Goal: Information Seeking & Learning: Learn about a topic

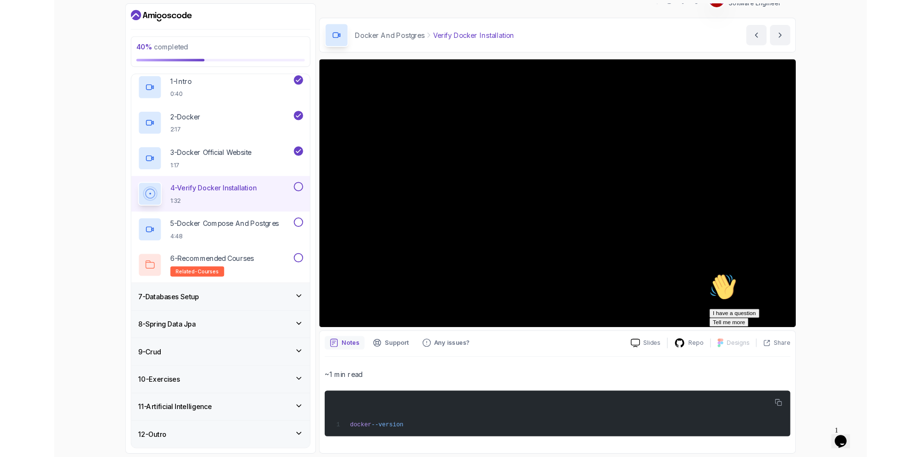
scroll to position [32, 0]
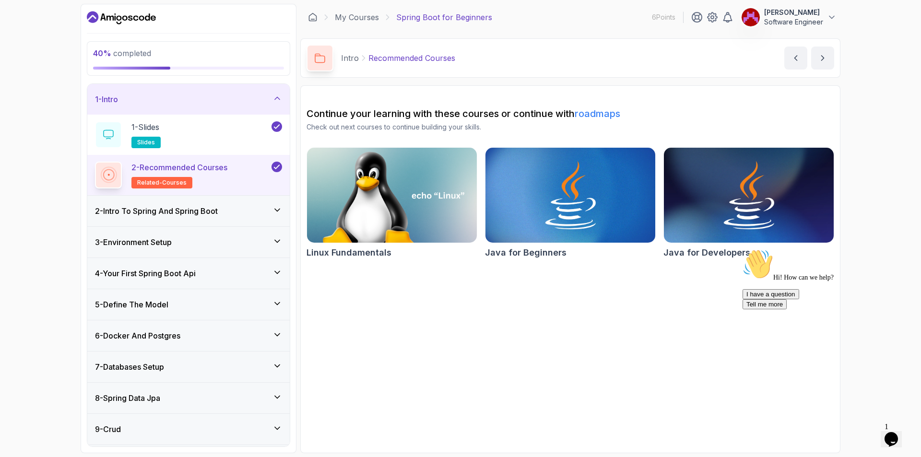
click at [279, 334] on icon at bounding box center [277, 334] width 5 height 2
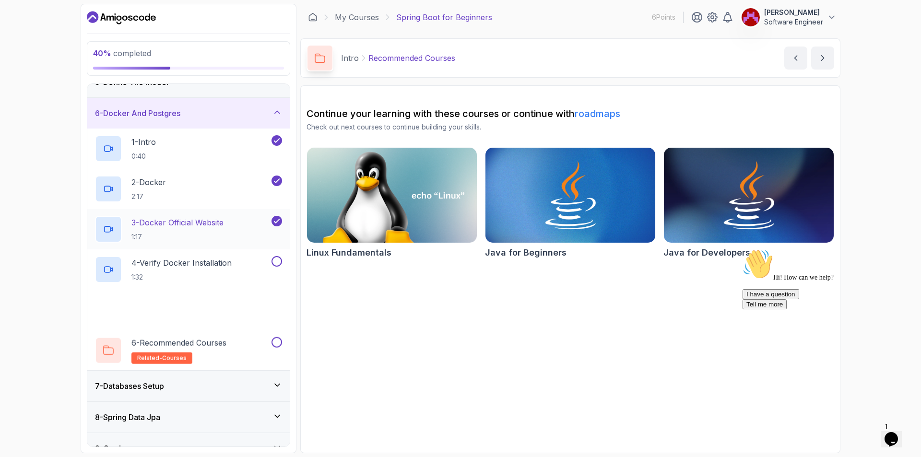
scroll to position [144, 0]
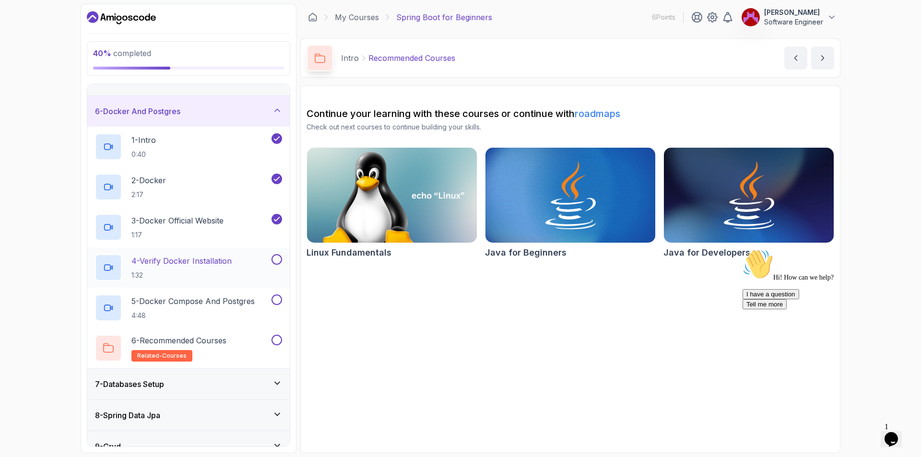
click at [203, 255] on p "4 - Verify Docker Installation" at bounding box center [181, 261] width 100 height 12
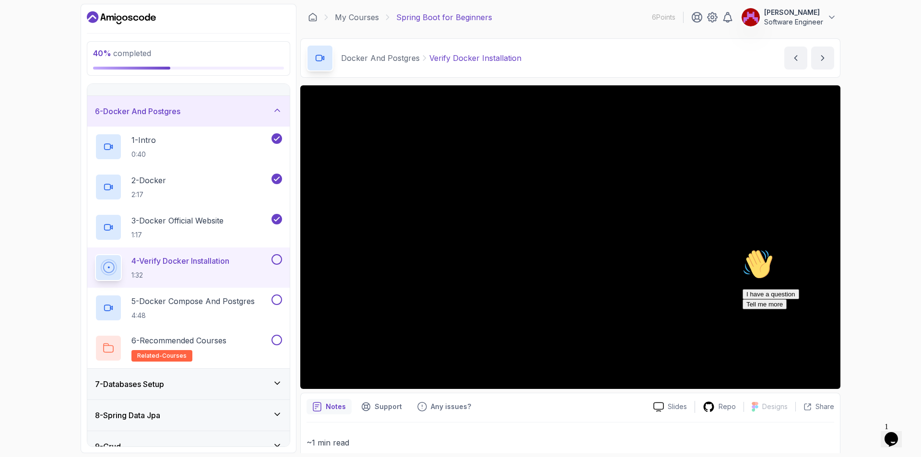
click at [894, 433] on icon "$i18n('chat', 'chat_widget')" at bounding box center [890, 439] width 13 height 14
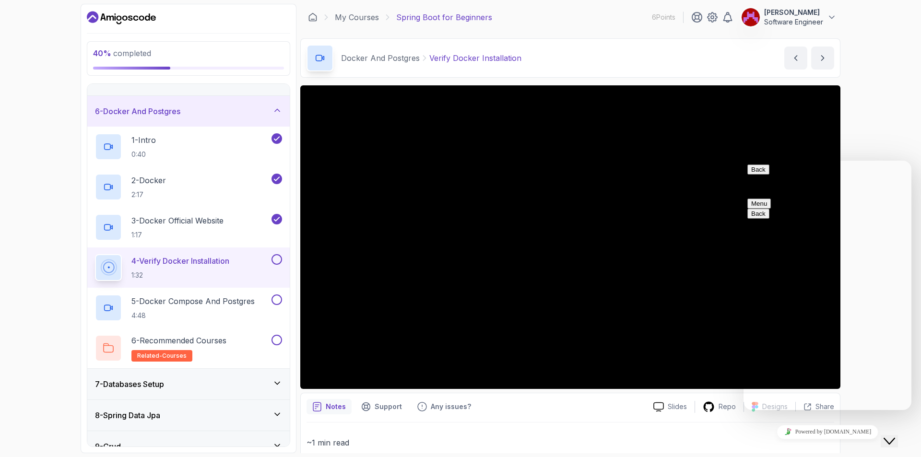
click at [894, 435] on icon "Close Chat This icon closes the chat window." at bounding box center [889, 441] width 12 height 12
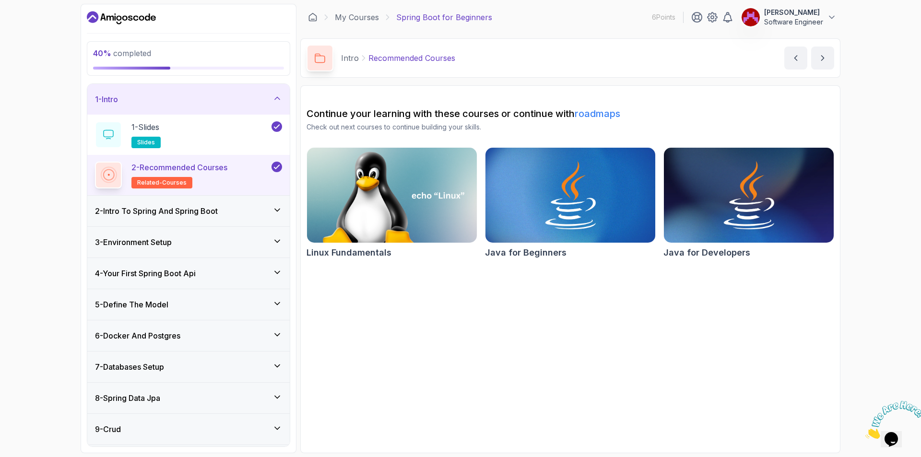
click at [272, 333] on icon at bounding box center [277, 335] width 10 height 10
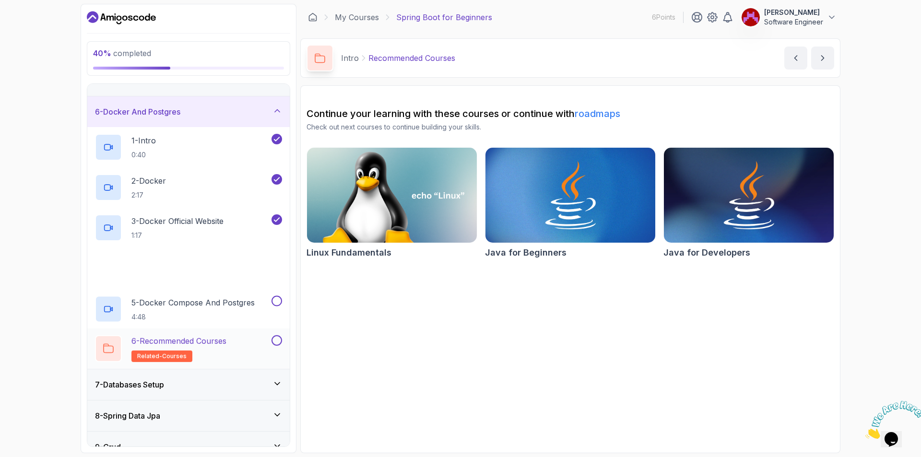
scroll to position [144, 0]
click at [200, 268] on h2 "4 - Verify Docker Installation 1:32" at bounding box center [181, 267] width 100 height 25
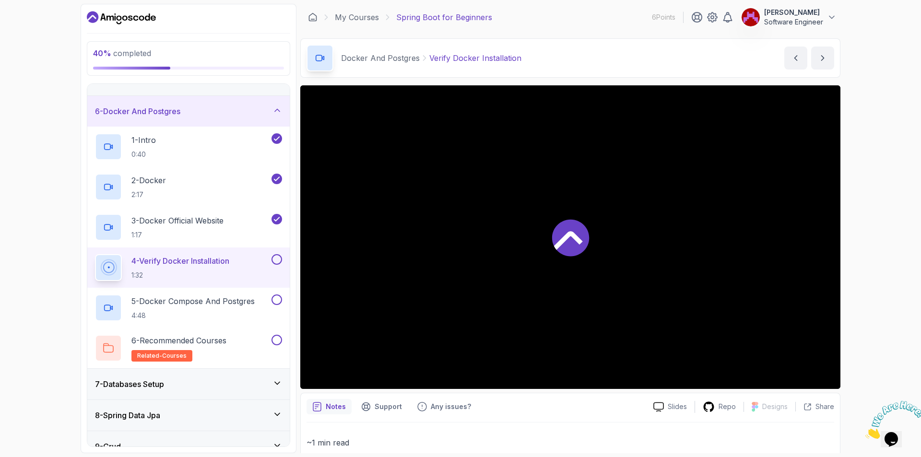
click at [865, 432] on icon "Close" at bounding box center [865, 436] width 0 height 8
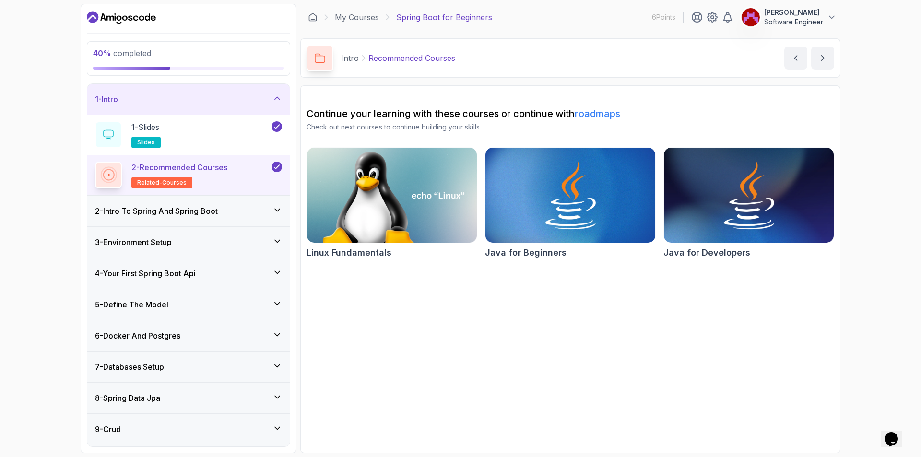
click at [210, 337] on div "6 - Docker And Postgres" at bounding box center [188, 336] width 187 height 12
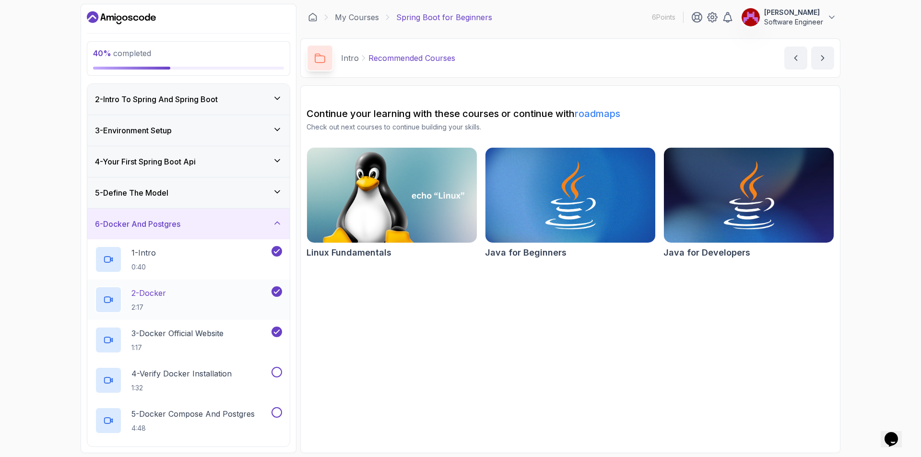
scroll to position [48, 0]
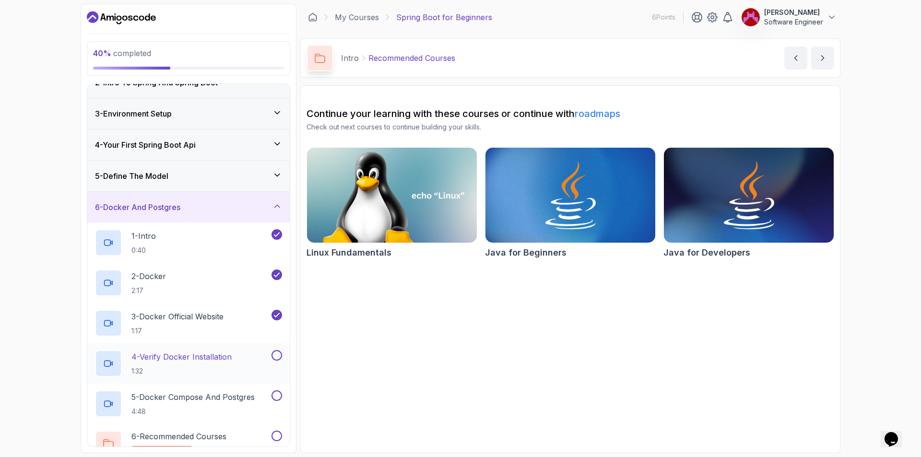
click at [217, 357] on p "4 - Verify Docker Installation" at bounding box center [181, 357] width 100 height 12
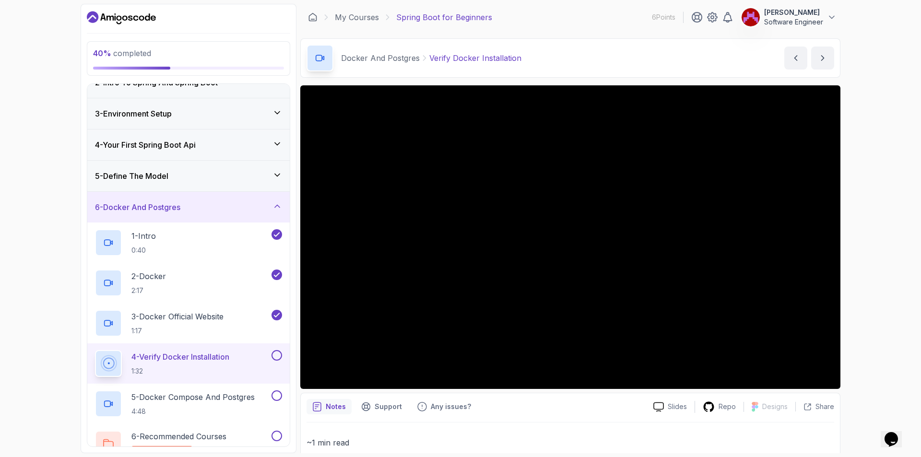
scroll to position [192, 0]
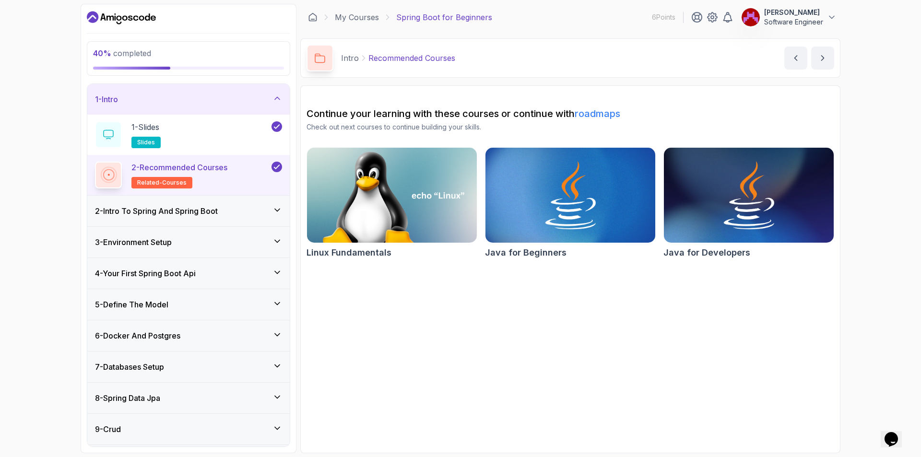
click at [266, 328] on div "6 - Docker And Postgres" at bounding box center [188, 335] width 202 height 31
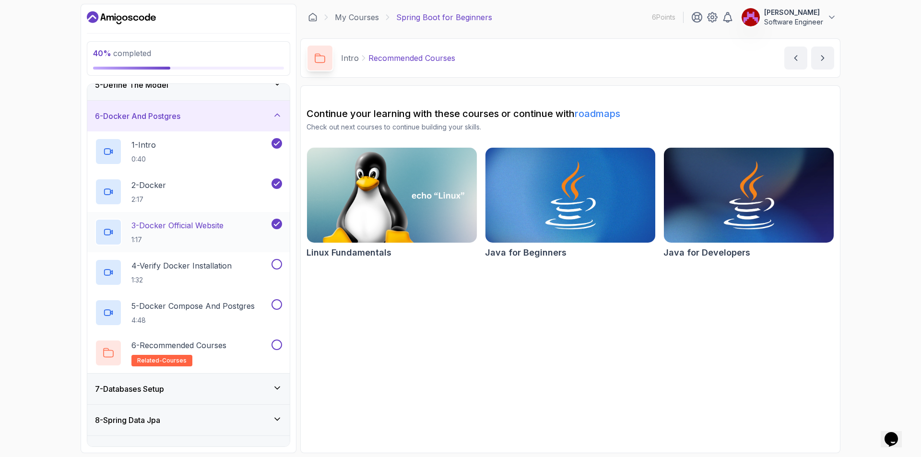
scroll to position [144, 0]
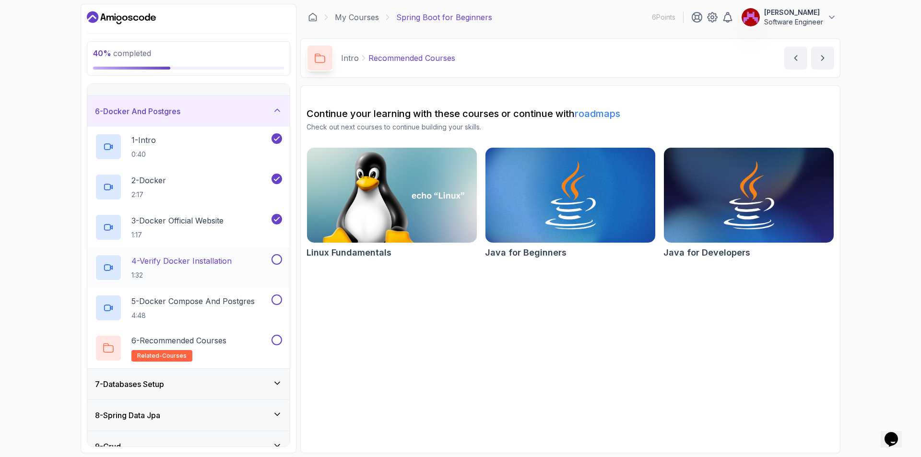
click at [195, 254] on div "4 - Verify Docker Installation 1:32" at bounding box center [182, 267] width 175 height 27
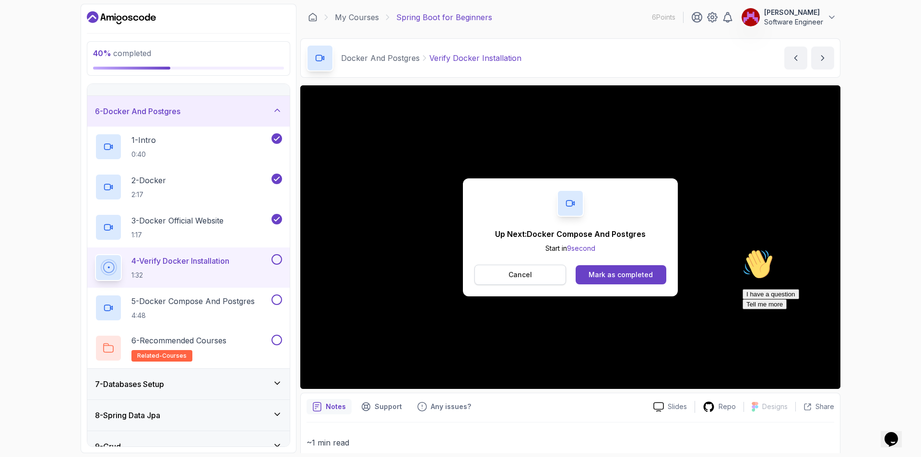
click at [516, 270] on p "Cancel" at bounding box center [519, 275] width 23 height 10
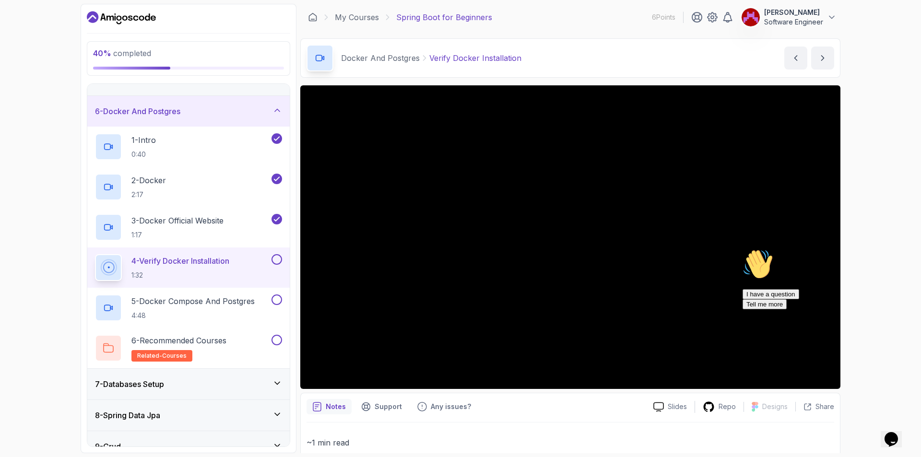
click at [742, 249] on icon "Chat attention grabber" at bounding box center [742, 249] width 0 height 0
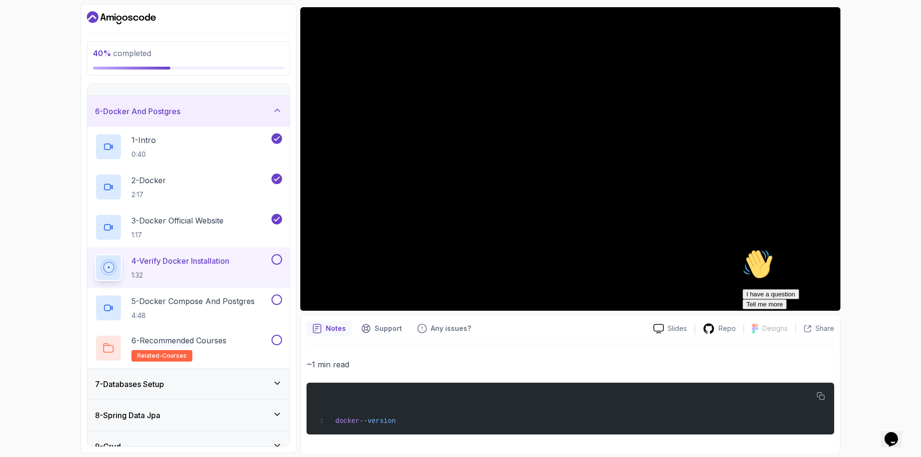
scroll to position [80, 0]
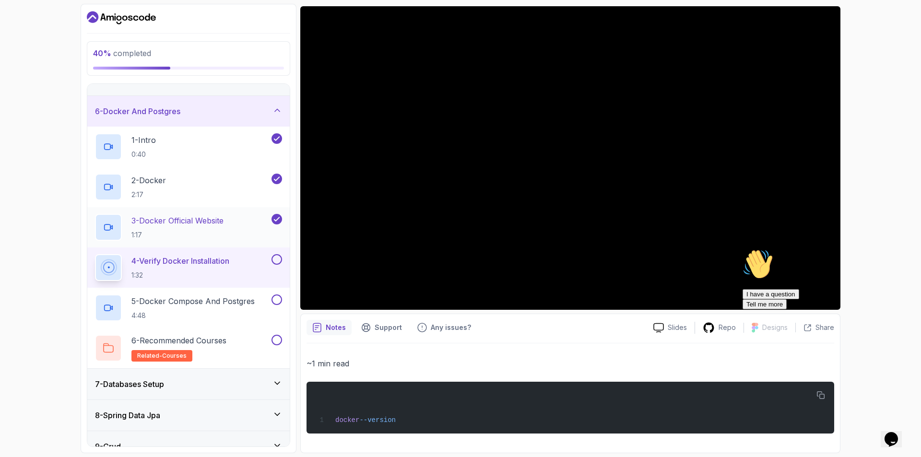
click at [178, 227] on h2 "3 - Docker Official Website 1:17" at bounding box center [177, 227] width 92 height 25
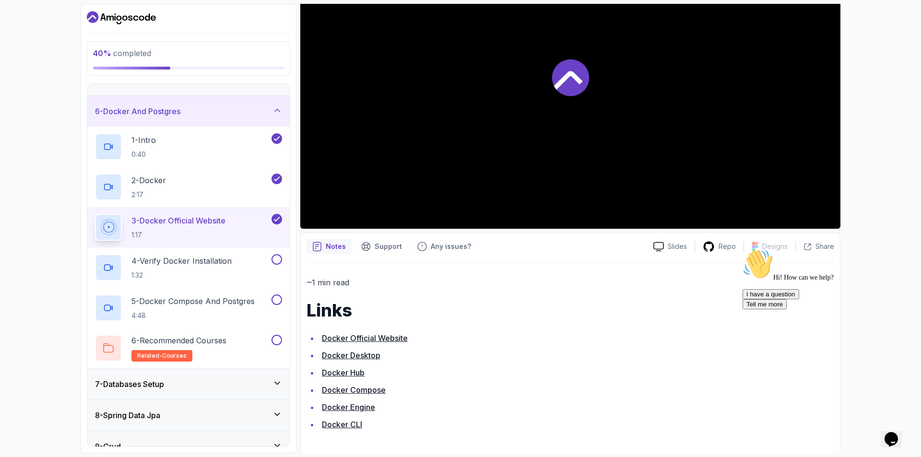
scroll to position [162, 0]
